Goal: Task Accomplishment & Management: Manage account settings

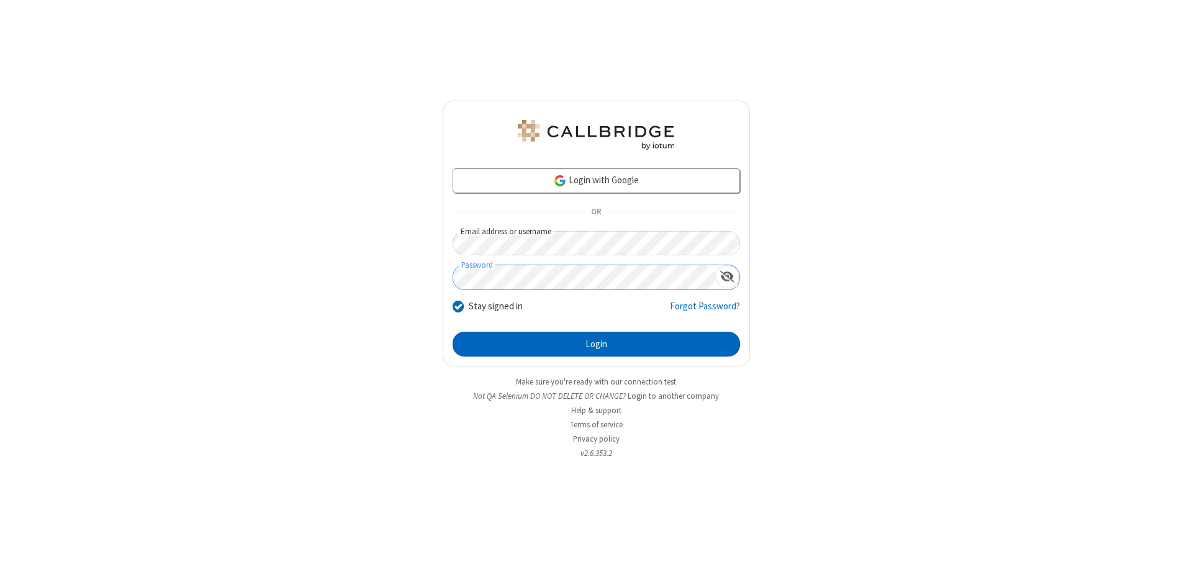
click at [596, 344] on button "Login" at bounding box center [596, 344] width 287 height 25
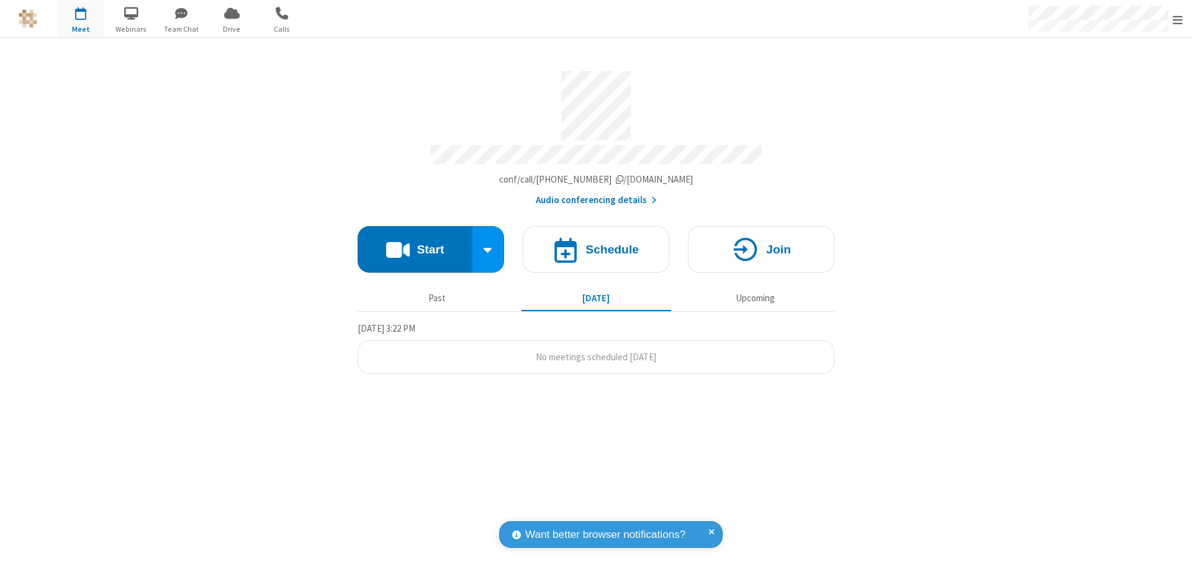
click at [1178, 19] on span "Open menu" at bounding box center [1178, 20] width 10 height 12
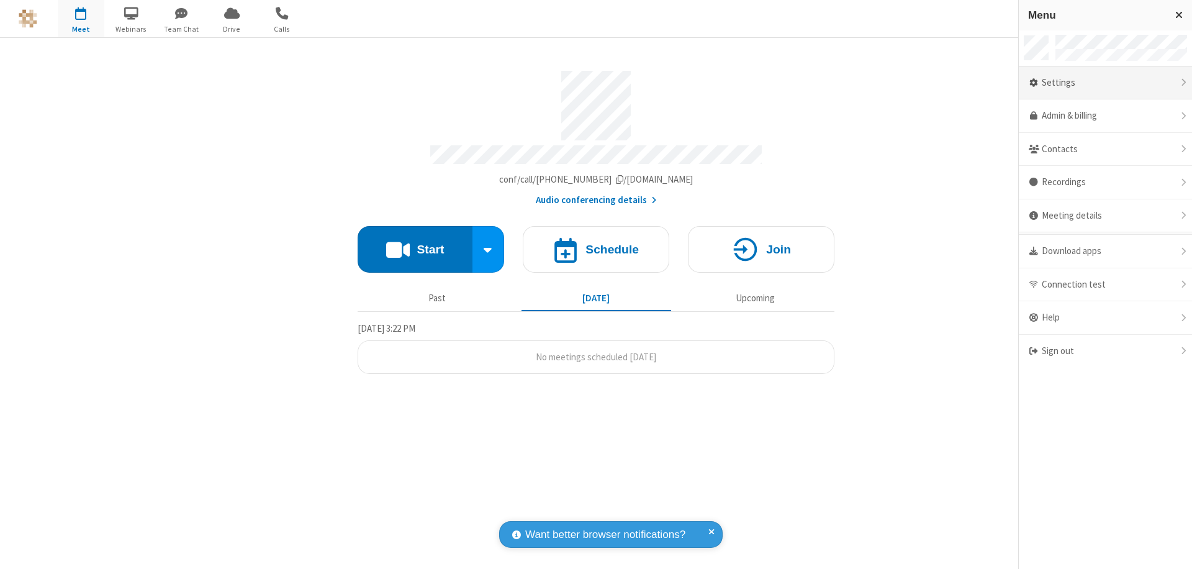
click at [1105, 83] on div "Settings" at bounding box center [1105, 83] width 173 height 34
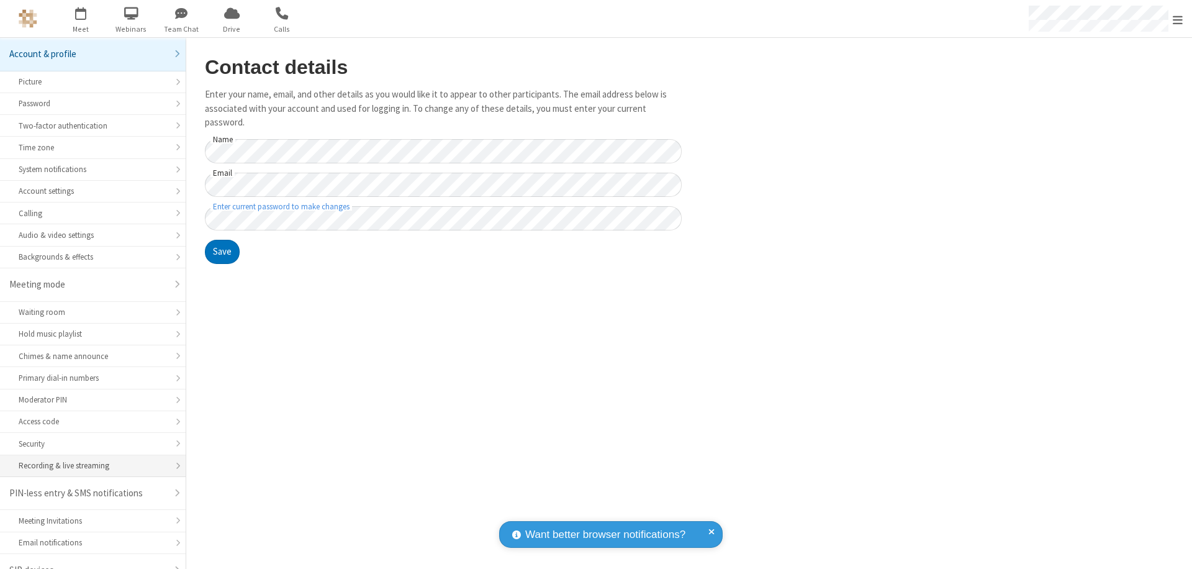
click at [88, 459] on div "Recording & live streaming" at bounding box center [93, 465] width 148 height 12
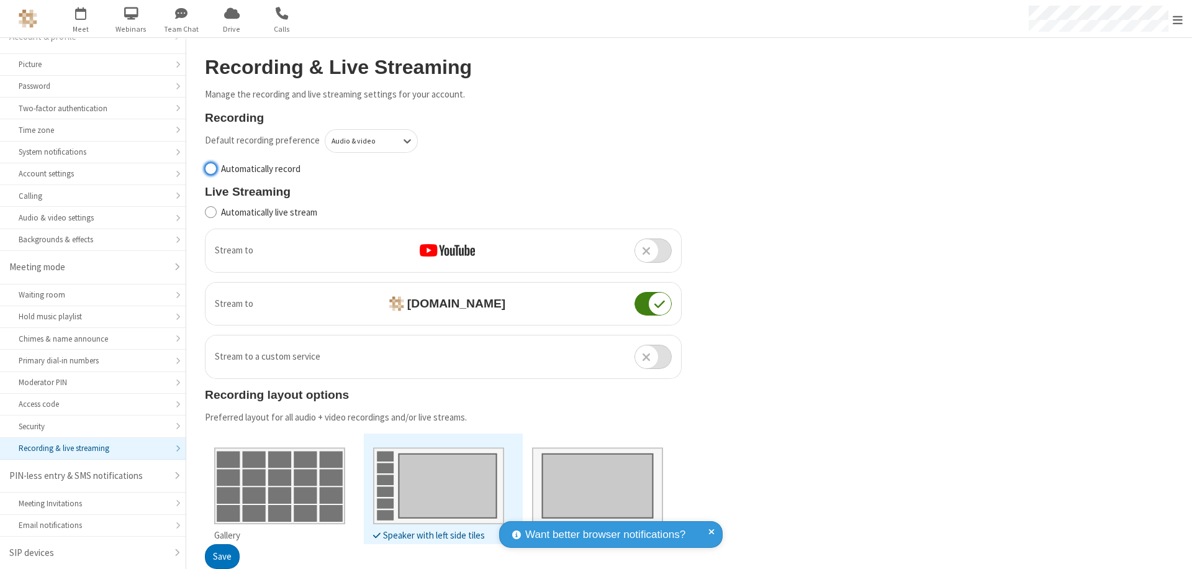
click at [210, 168] on input "Automatically record" at bounding box center [211, 168] width 12 height 13
checkbox input "true"
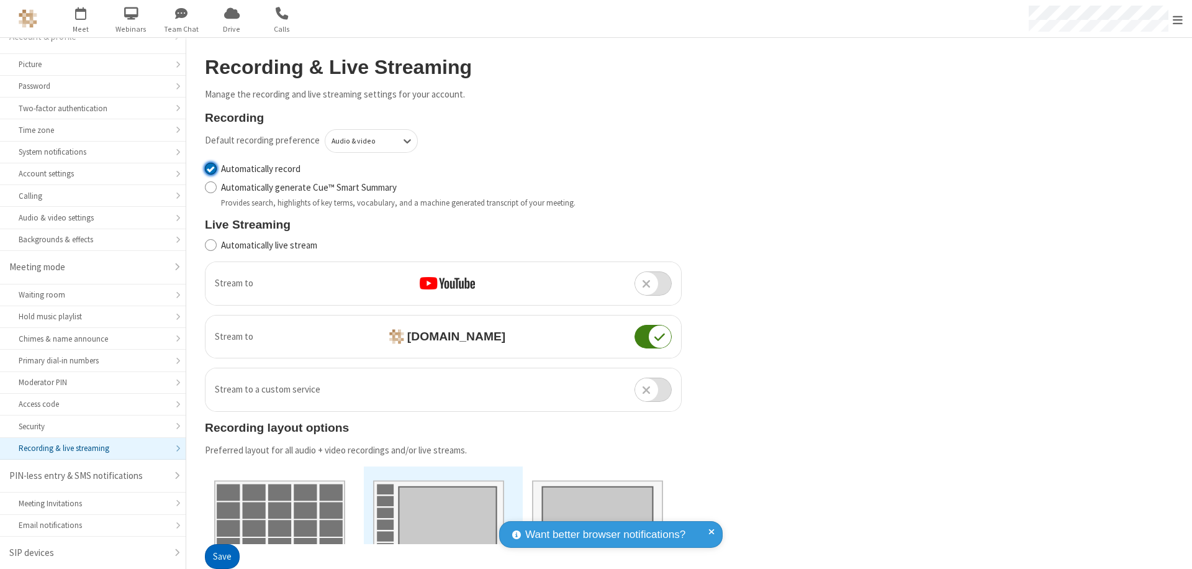
click at [222, 556] on button "Save" at bounding box center [222, 557] width 35 height 25
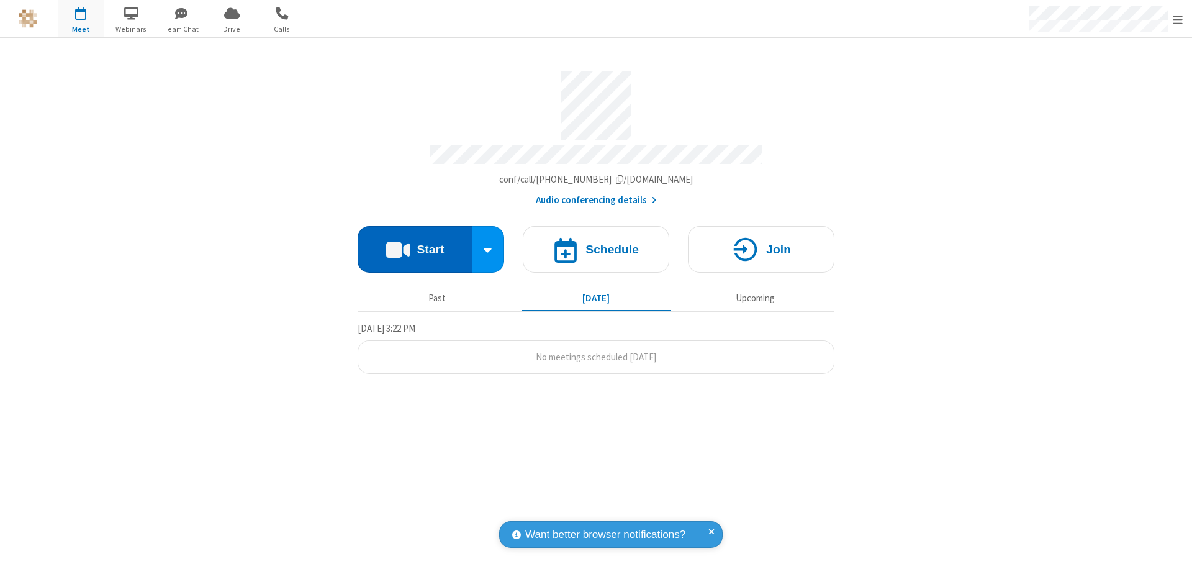
click at [415, 243] on button "Start" at bounding box center [415, 249] width 115 height 47
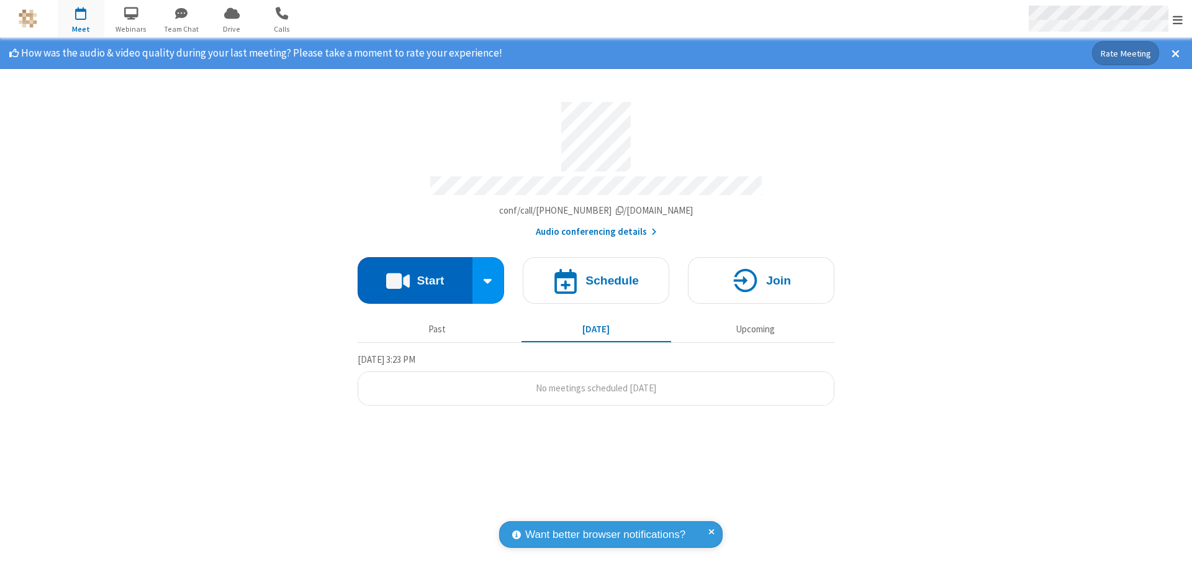
click at [1178, 19] on span "Open menu" at bounding box center [1178, 20] width 10 height 12
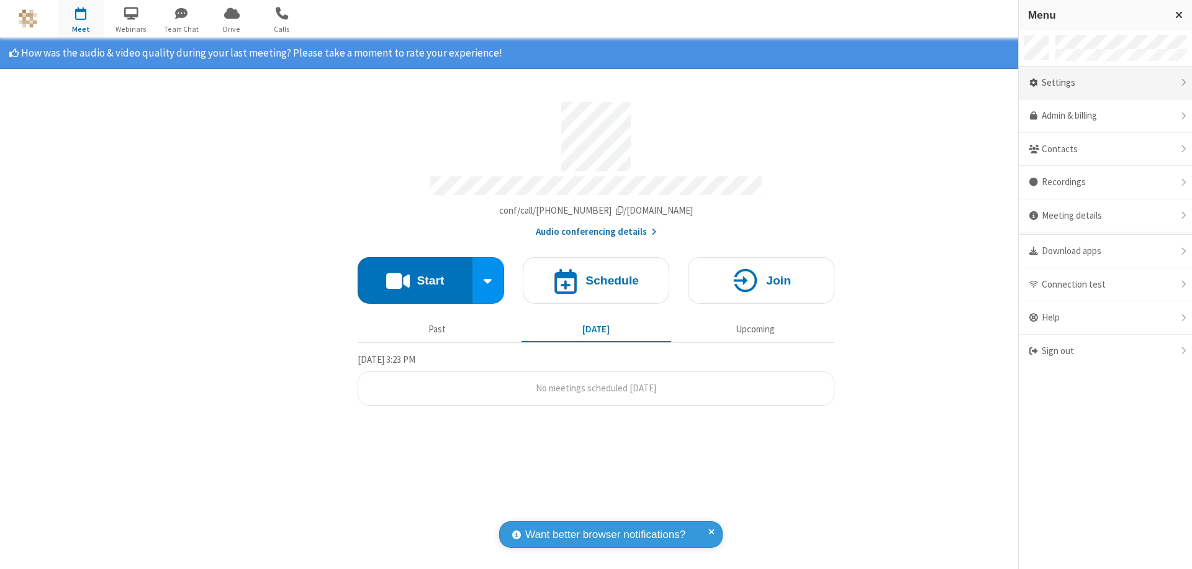
click at [1105, 83] on div "Settings" at bounding box center [1105, 83] width 173 height 34
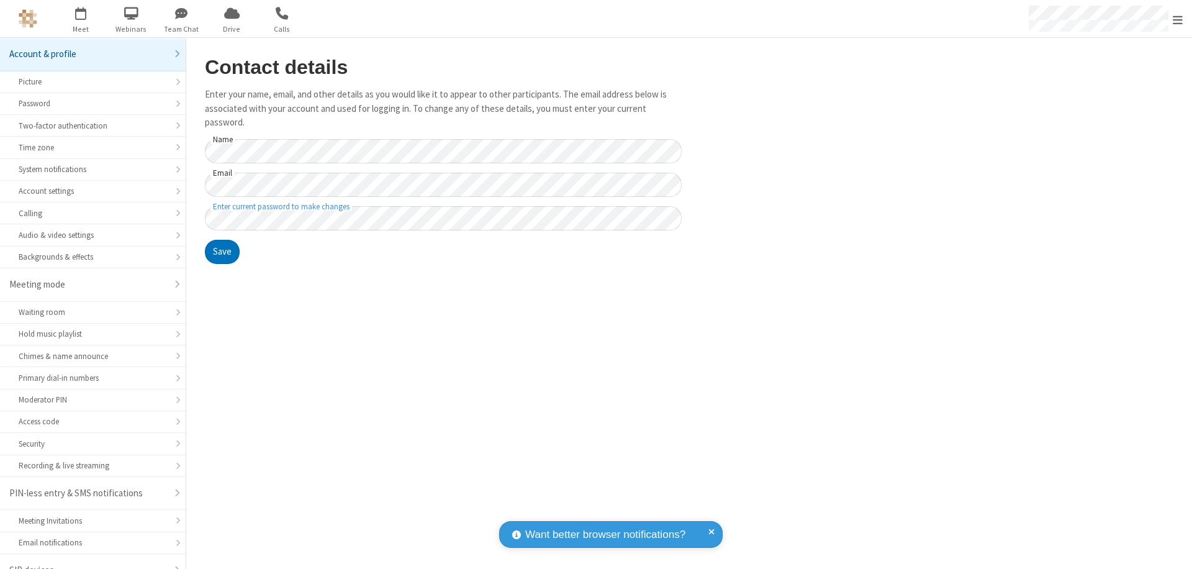
scroll to position [17, 0]
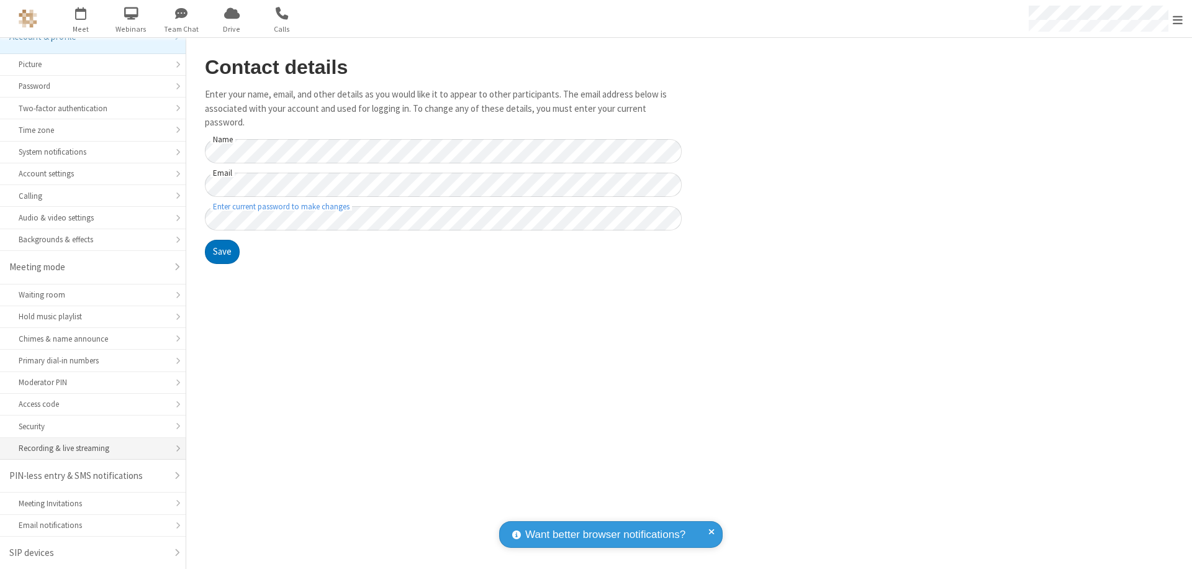
click at [88, 448] on div "Recording & live streaming" at bounding box center [93, 448] width 148 height 12
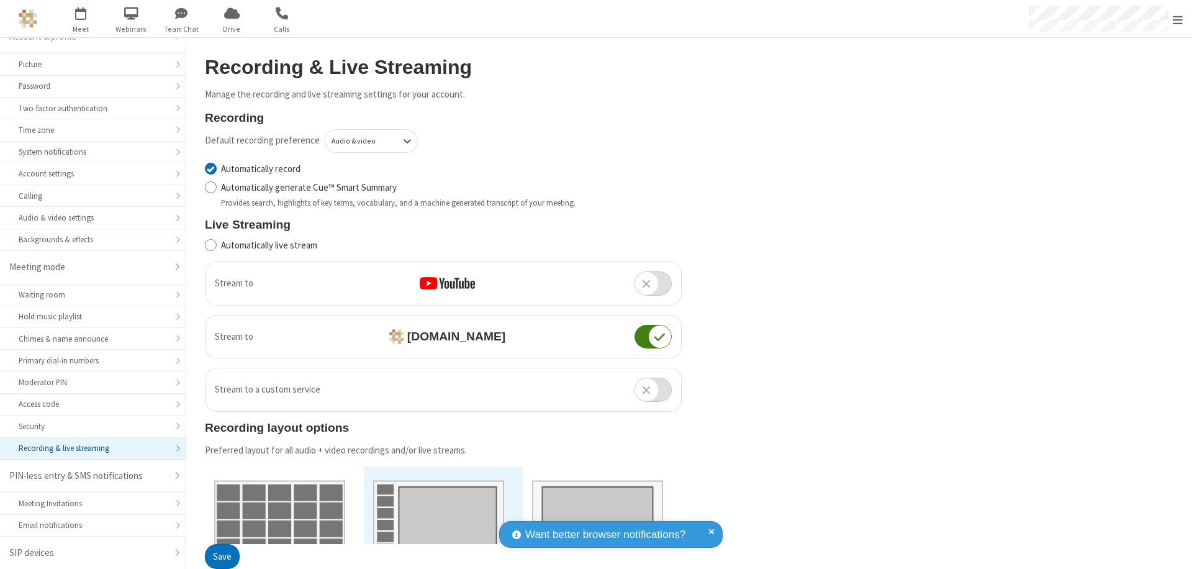
click at [210, 168] on input "Automatically record" at bounding box center [211, 168] width 12 height 13
checkbox input "false"
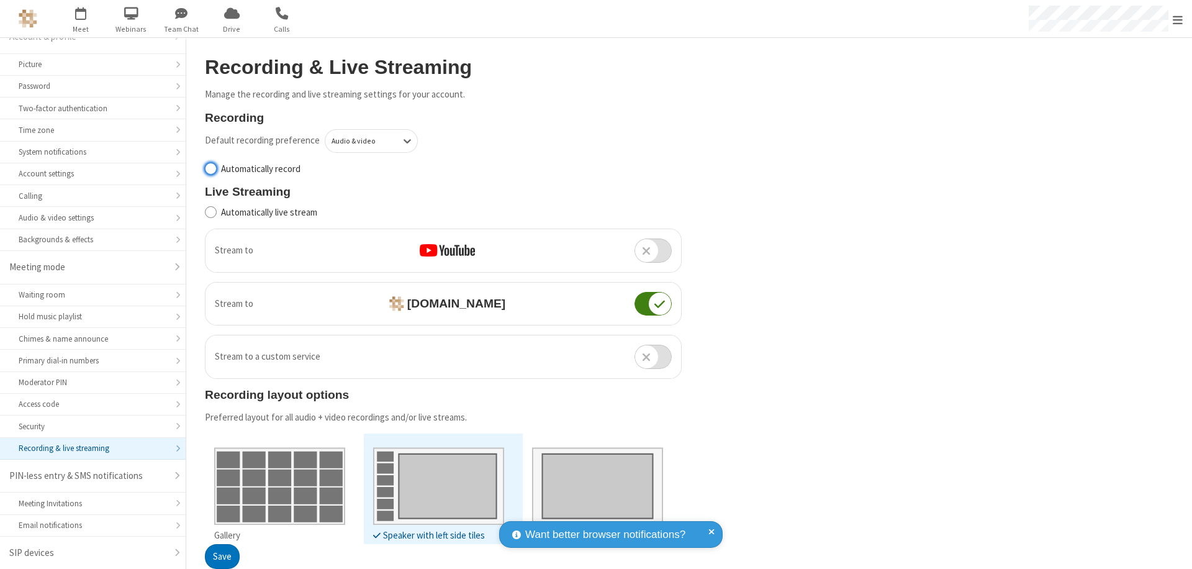
click at [222, 556] on button "Save" at bounding box center [222, 557] width 35 height 25
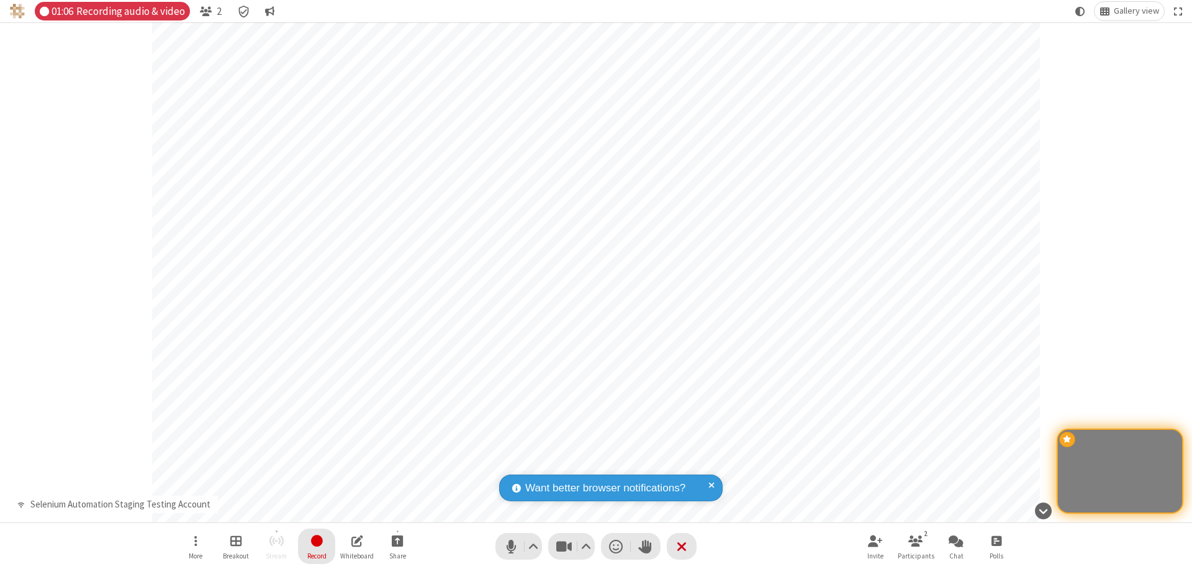
click at [317, 546] on span "Stop recording" at bounding box center [316, 541] width 14 height 16
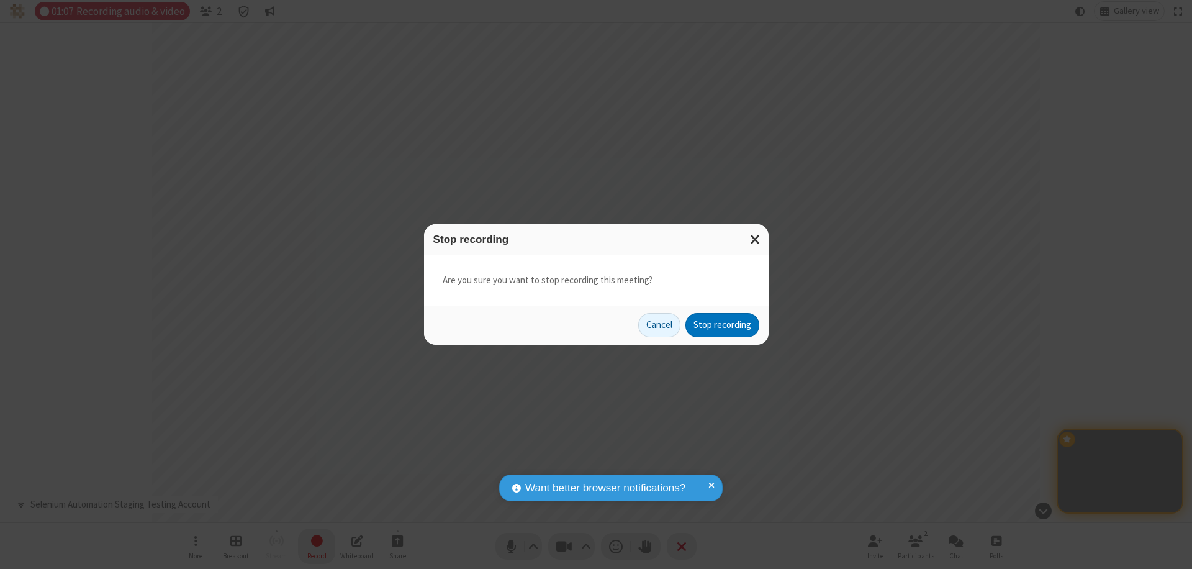
click at [722, 325] on button "Stop recording" at bounding box center [722, 325] width 74 height 25
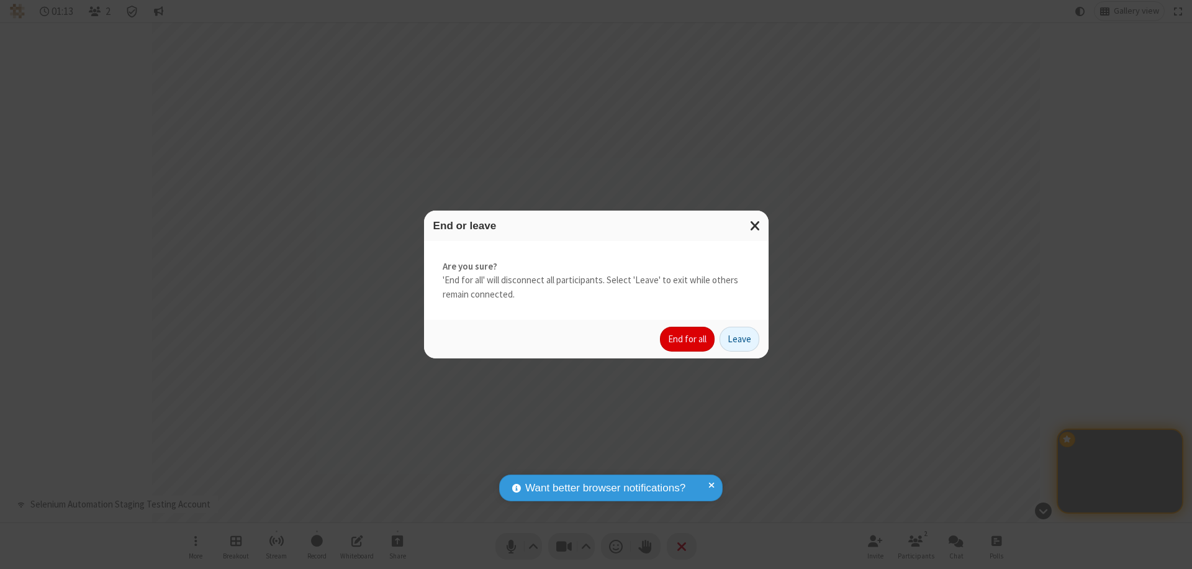
click at [688, 339] on button "End for all" at bounding box center [687, 339] width 55 height 25
